Goal: Transaction & Acquisition: Download file/media

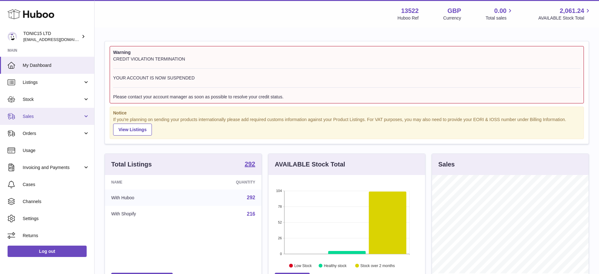
scroll to position [98, 157]
click at [48, 105] on link "Stock" at bounding box center [47, 99] width 94 height 17
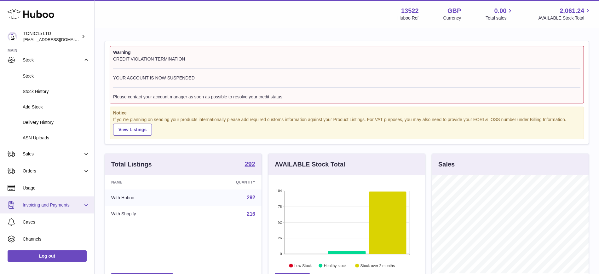
click at [53, 201] on link "Invoicing and Payments" at bounding box center [47, 204] width 94 height 17
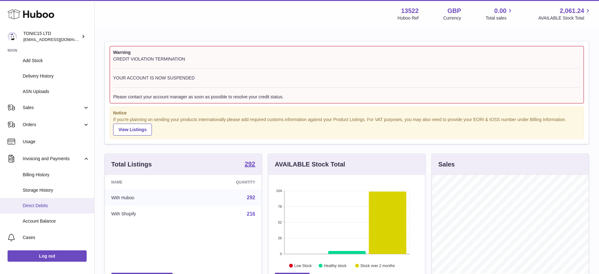
scroll to position [95, 0]
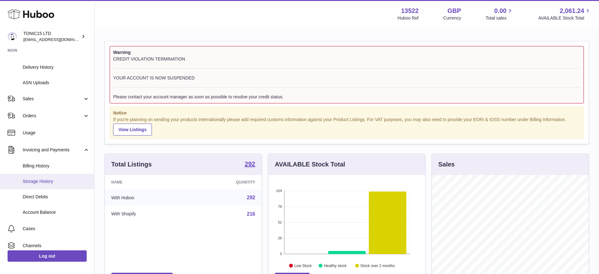
click at [50, 181] on span "Storage History" at bounding box center [56, 181] width 67 height 6
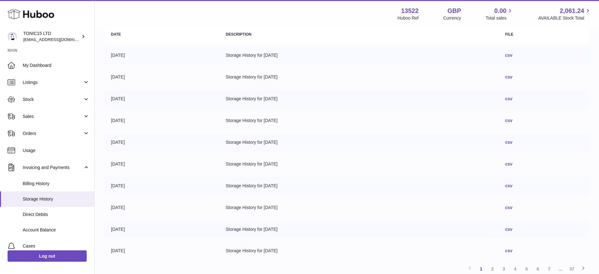
scroll to position [39, 0]
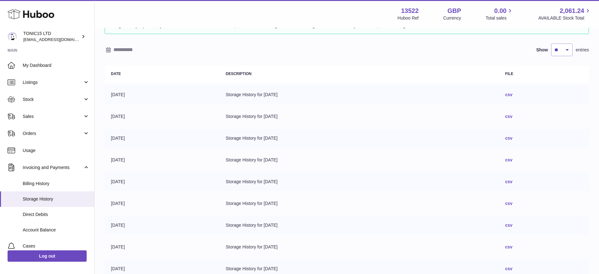
drag, startPoint x: 356, startPoint y: 228, endPoint x: 411, endPoint y: 236, distance: 55.8
click at [357, 228] on td "Storage History for [DATE]" at bounding box center [359, 225] width 280 height 19
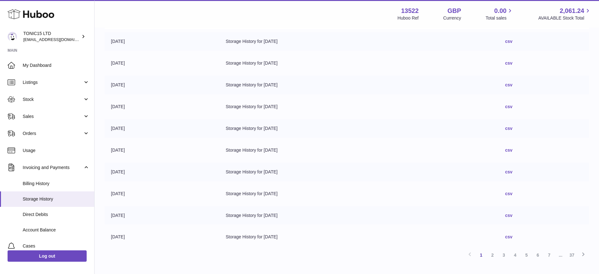
scroll to position [134, 0]
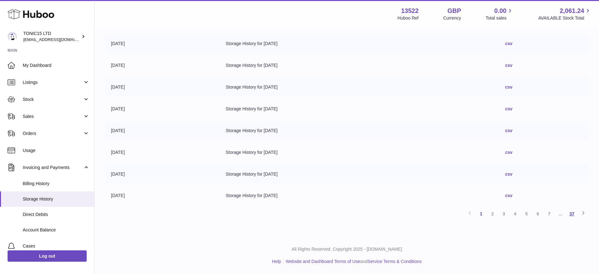
click at [571, 212] on link "37" at bounding box center [572, 213] width 11 height 11
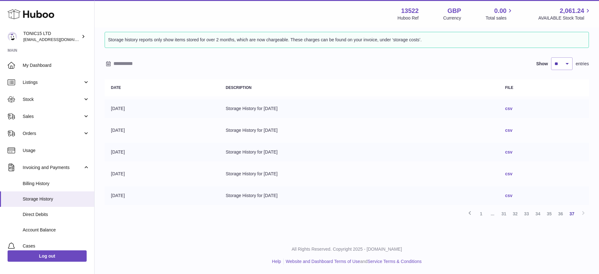
scroll to position [26, 0]
click at [171, 231] on div "Storage History Storage history reports only show items stored for over 2 month…" at bounding box center [347, 120] width 505 height 234
click at [513, 195] on link "csv" at bounding box center [508, 195] width 7 height 5
